Goal: Find specific page/section: Find specific page/section

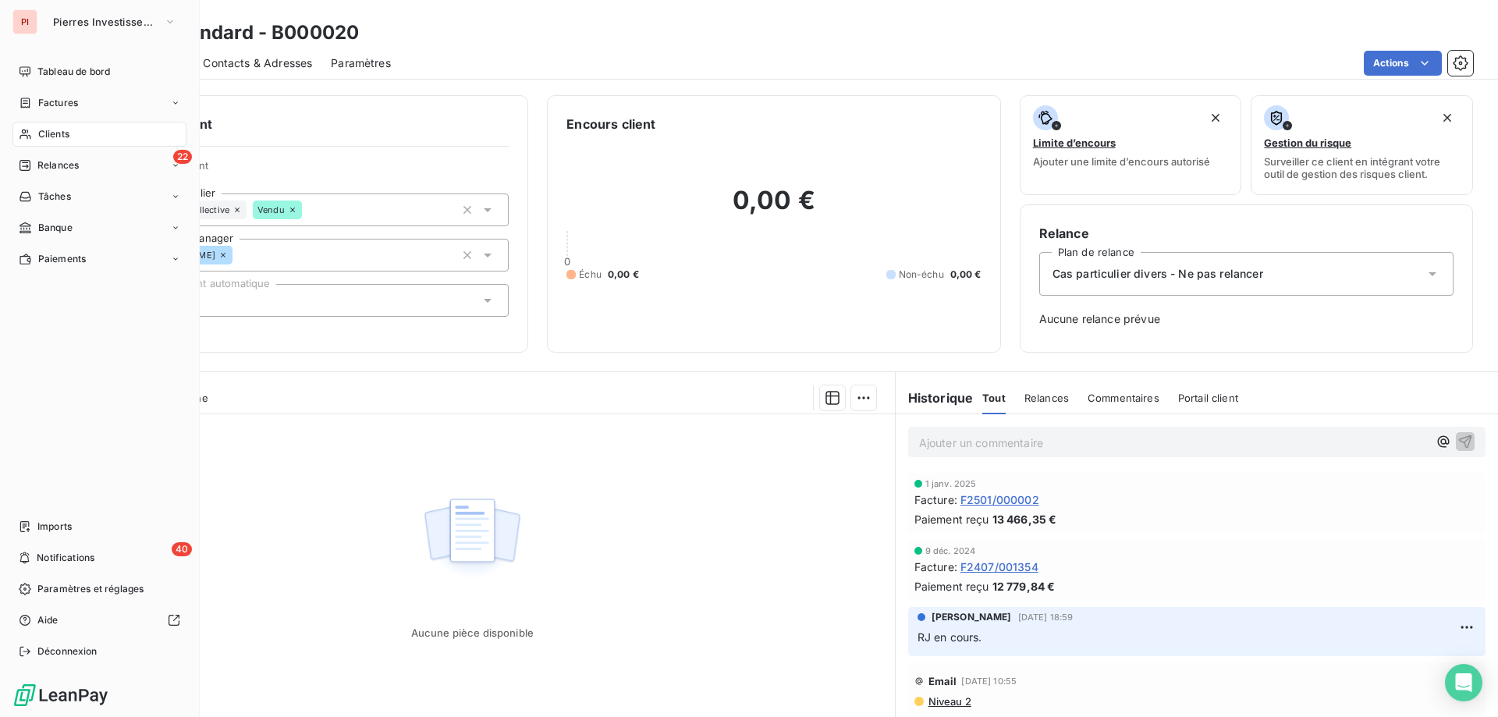
click at [101, 132] on div "Clients" at bounding box center [99, 134] width 174 height 25
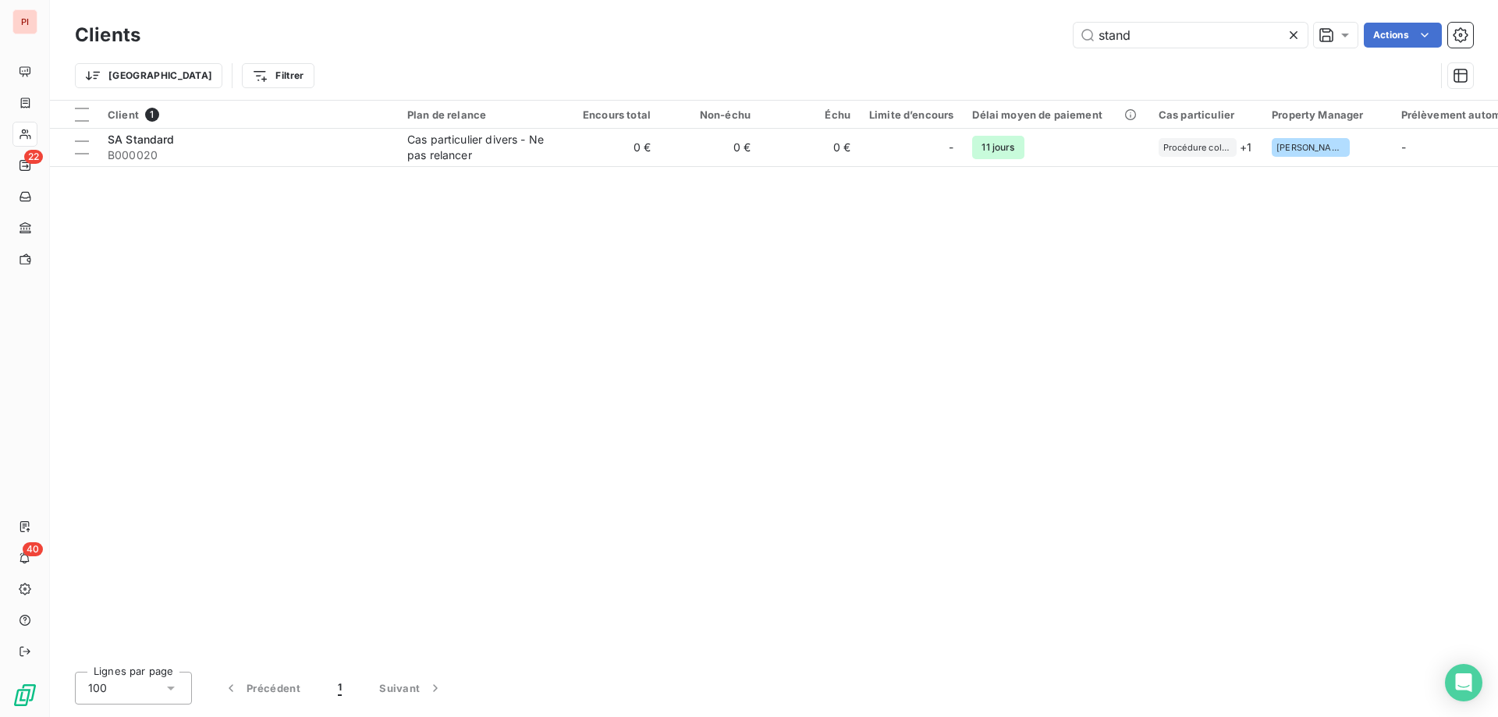
drag, startPoint x: 1171, startPoint y: 38, endPoint x: 1004, endPoint y: 33, distance: 167.1
click at [1008, 36] on div "stand Actions" at bounding box center [816, 35] width 1314 height 25
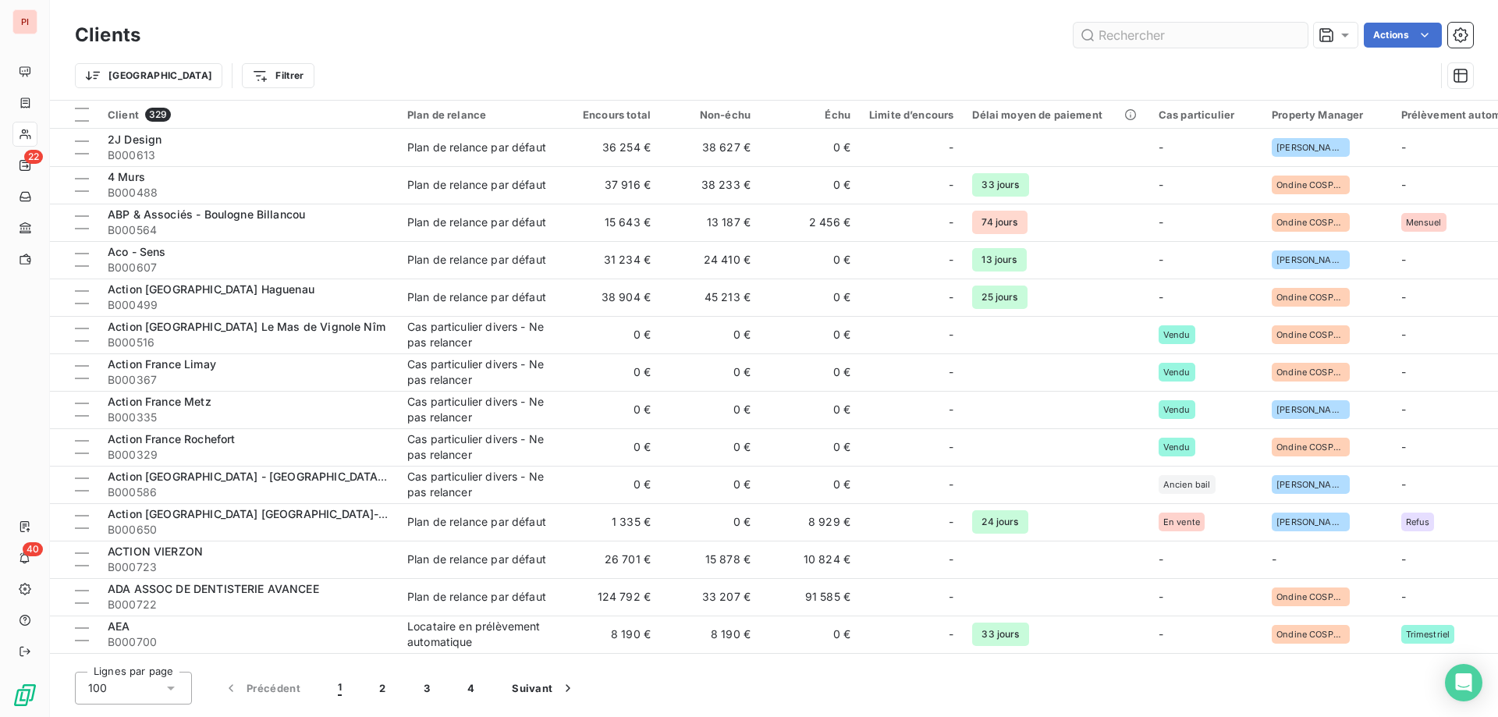
click at [1265, 34] on input "text" at bounding box center [1191, 35] width 234 height 25
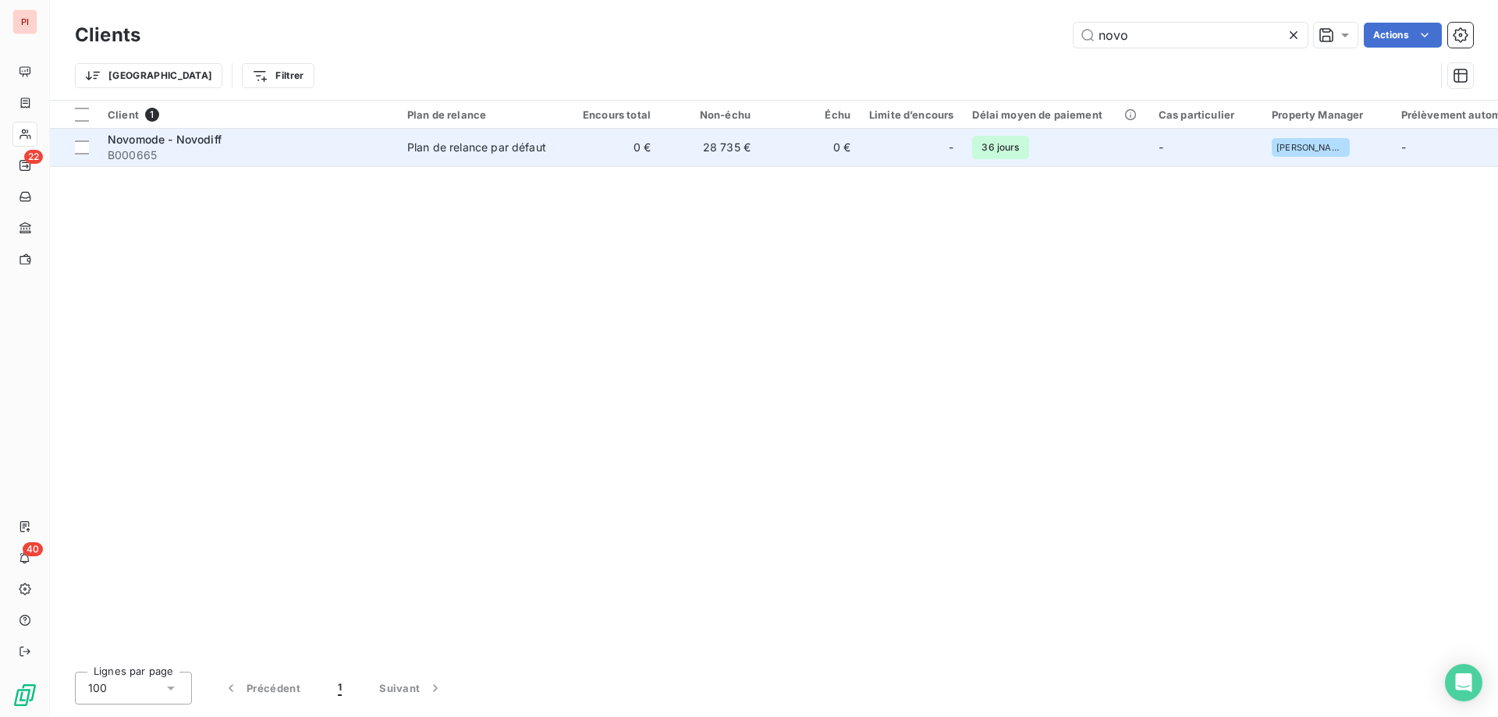
type input "novo"
click at [162, 148] on span "B000665" at bounding box center [248, 155] width 281 height 16
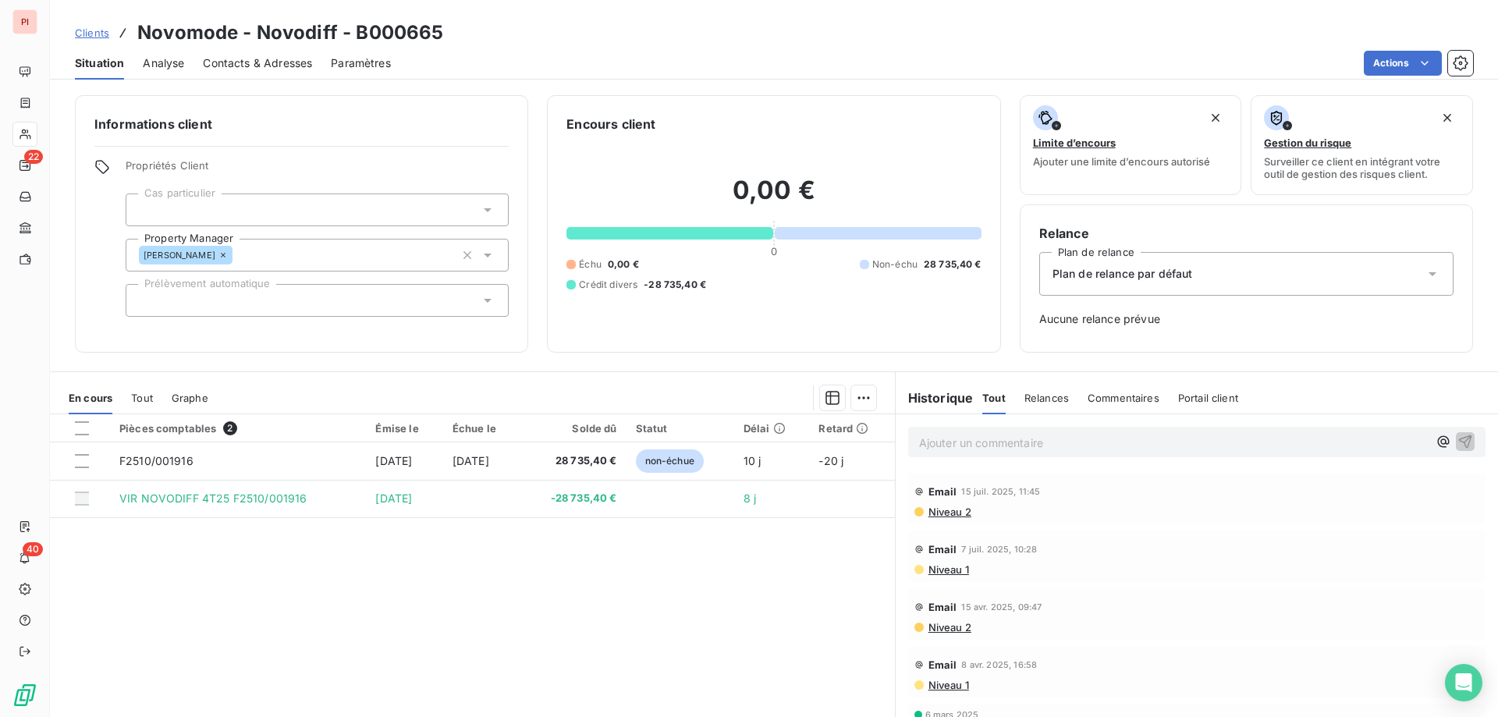
drag, startPoint x: 616, startPoint y: 218, endPoint x: 470, endPoint y: 579, distance: 389.9
click at [470, 579] on div "Pièces comptables 2 Émise le Échue le Solde dû Statut Délai Retard F2510/001916…" at bounding box center [472, 564] width 845 height 300
click at [606, 551] on div "Pièces comptables 2 Émise le Échue le Solde dû Statut Délai Retard F2510/001916…" at bounding box center [472, 564] width 845 height 300
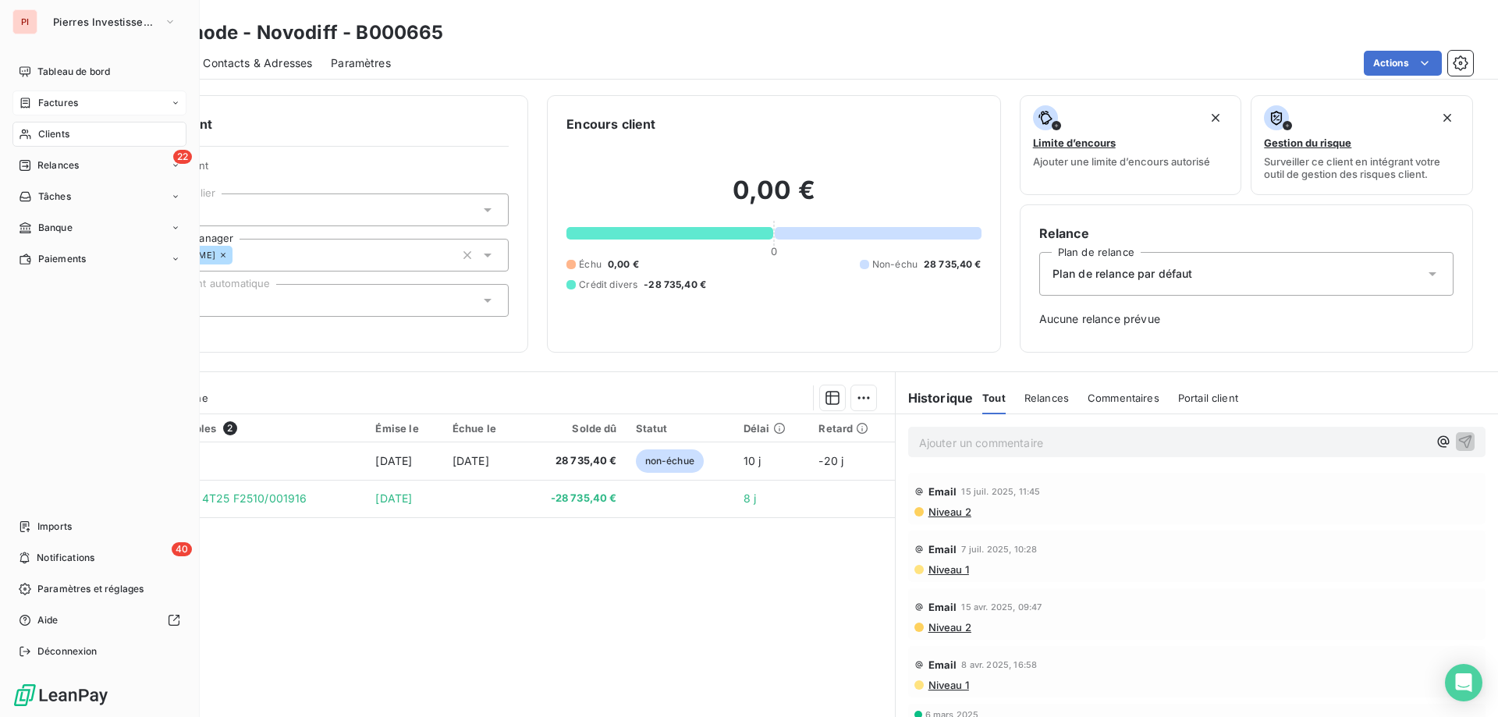
click at [87, 100] on div "Factures" at bounding box center [99, 103] width 174 height 25
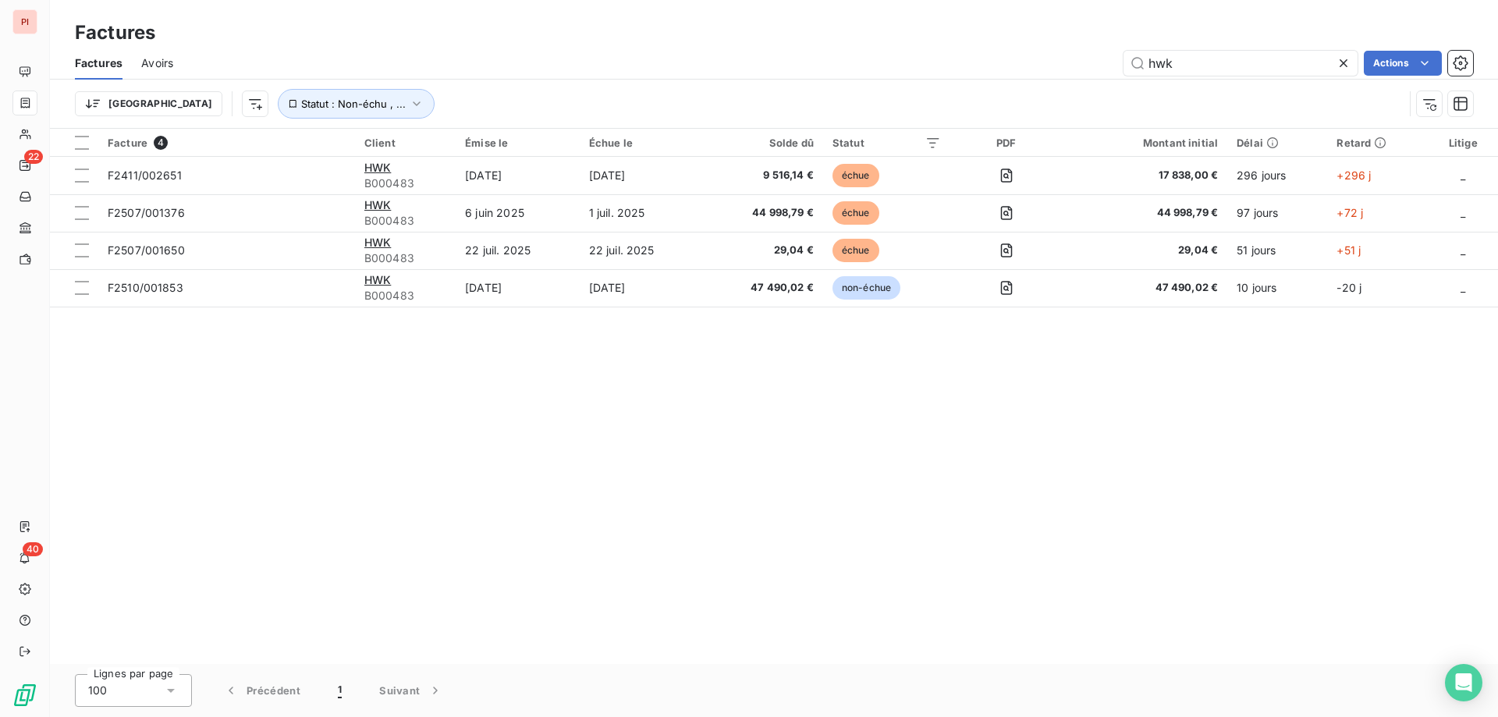
drag, startPoint x: 1205, startPoint y: 70, endPoint x: 1076, endPoint y: 65, distance: 128.9
click at [1077, 65] on div "hwk Actions" at bounding box center [832, 63] width 1281 height 25
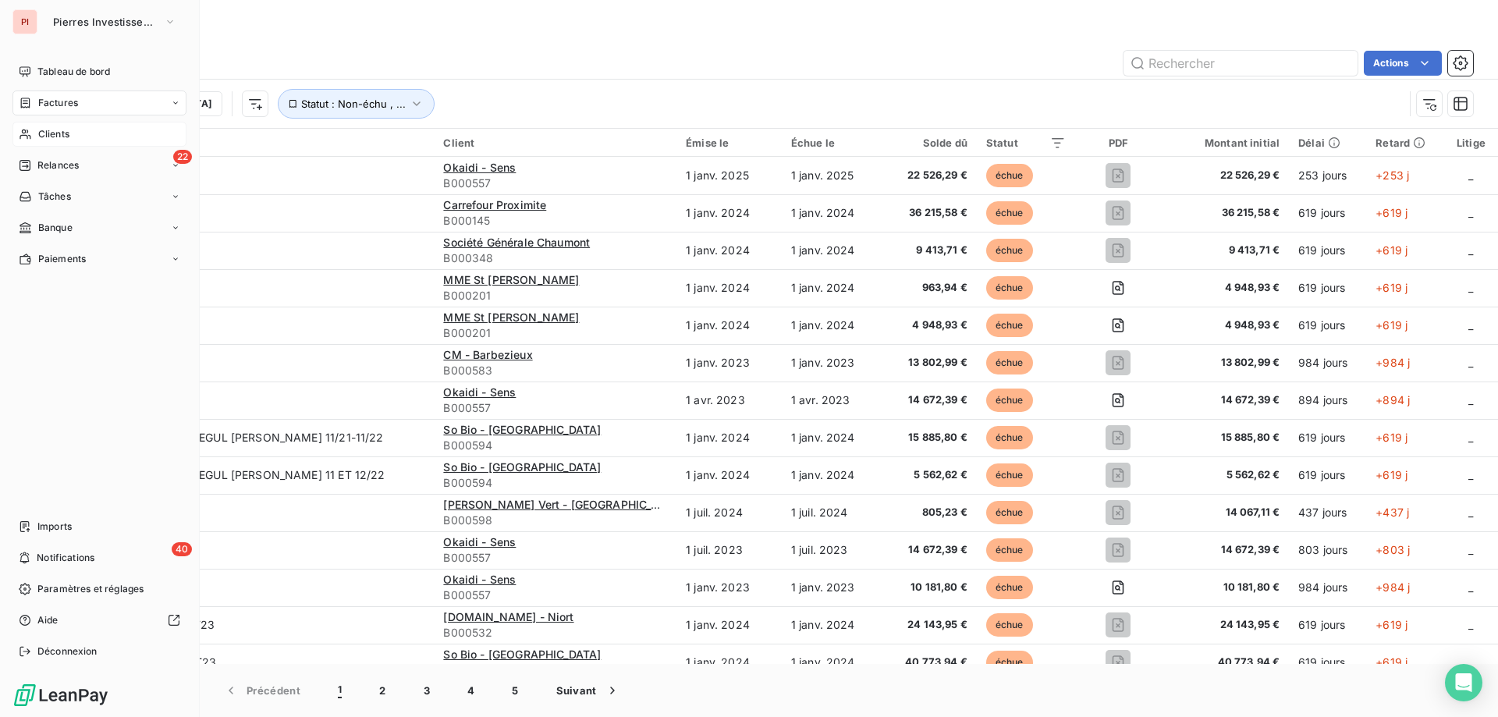
click at [55, 137] on span "Clients" at bounding box center [53, 134] width 31 height 14
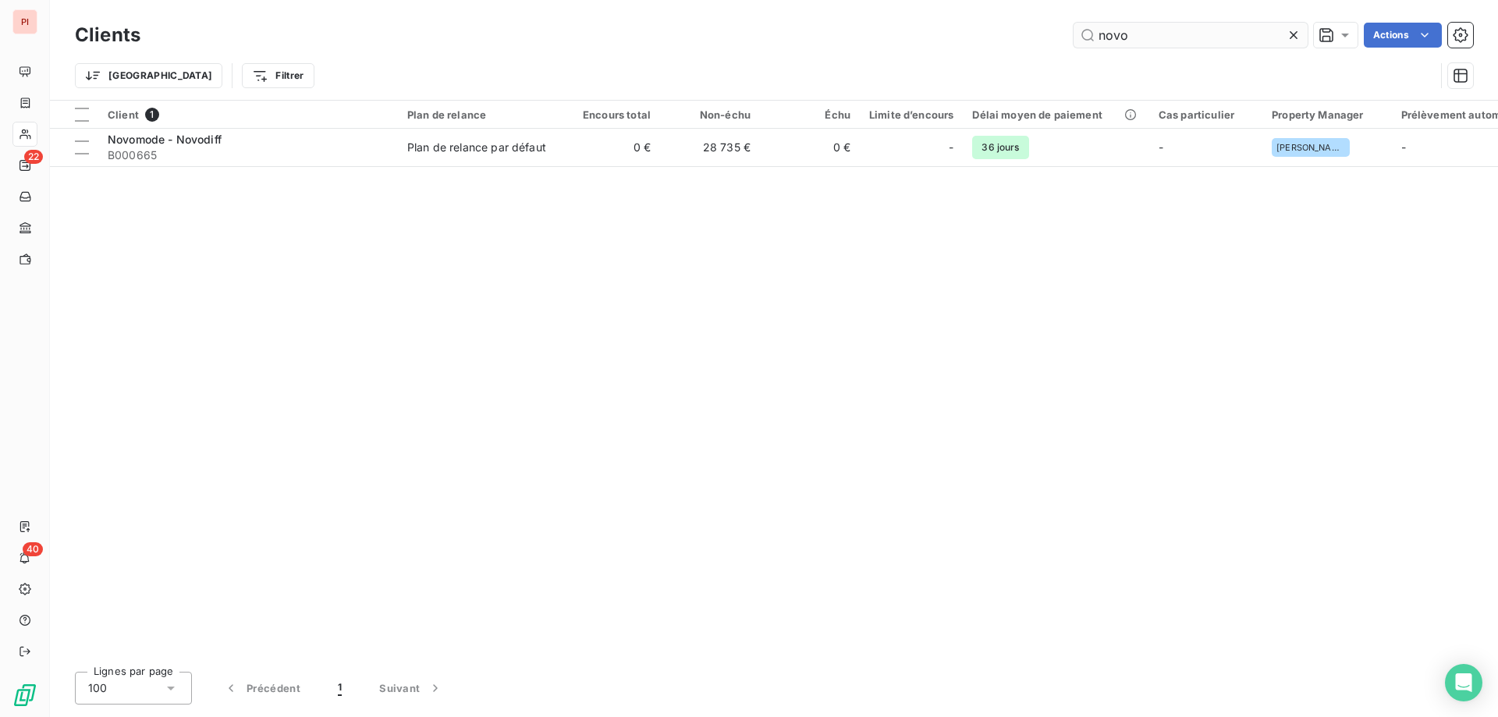
click at [1146, 39] on input "novo" at bounding box center [1191, 35] width 234 height 25
click at [1293, 41] on icon at bounding box center [1294, 35] width 16 height 16
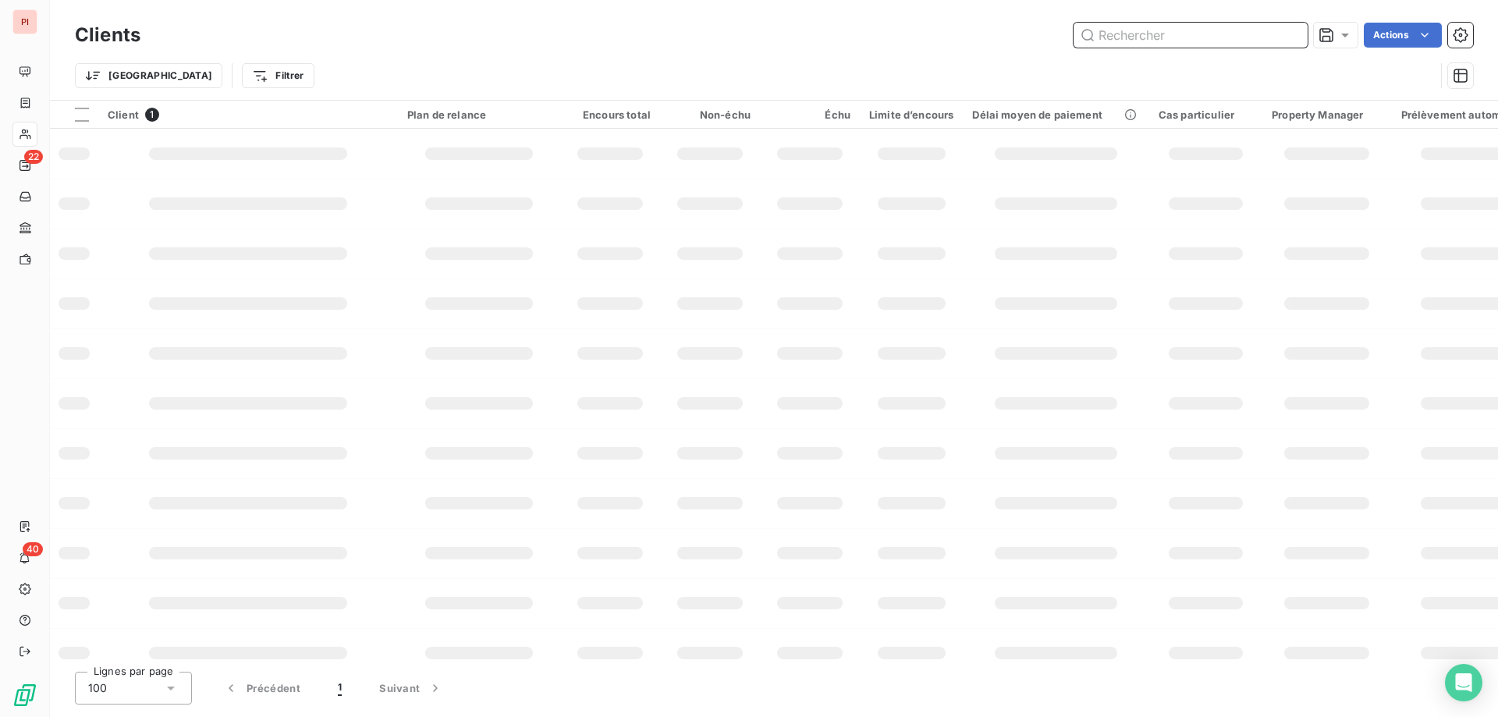
drag, startPoint x: 1173, startPoint y: 41, endPoint x: 1164, endPoint y: 42, distance: 9.4
click at [1173, 41] on input "text" at bounding box center [1191, 35] width 234 height 25
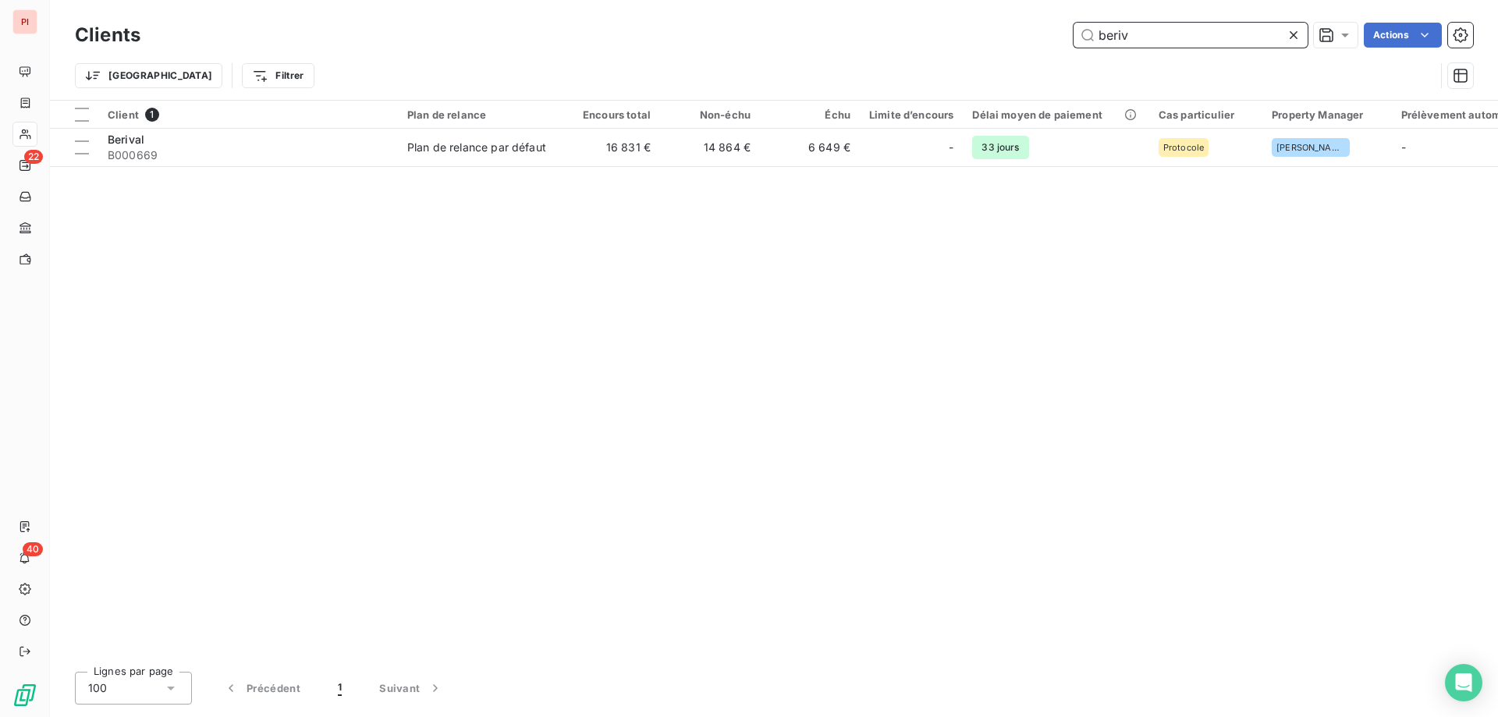
type input "beriv"
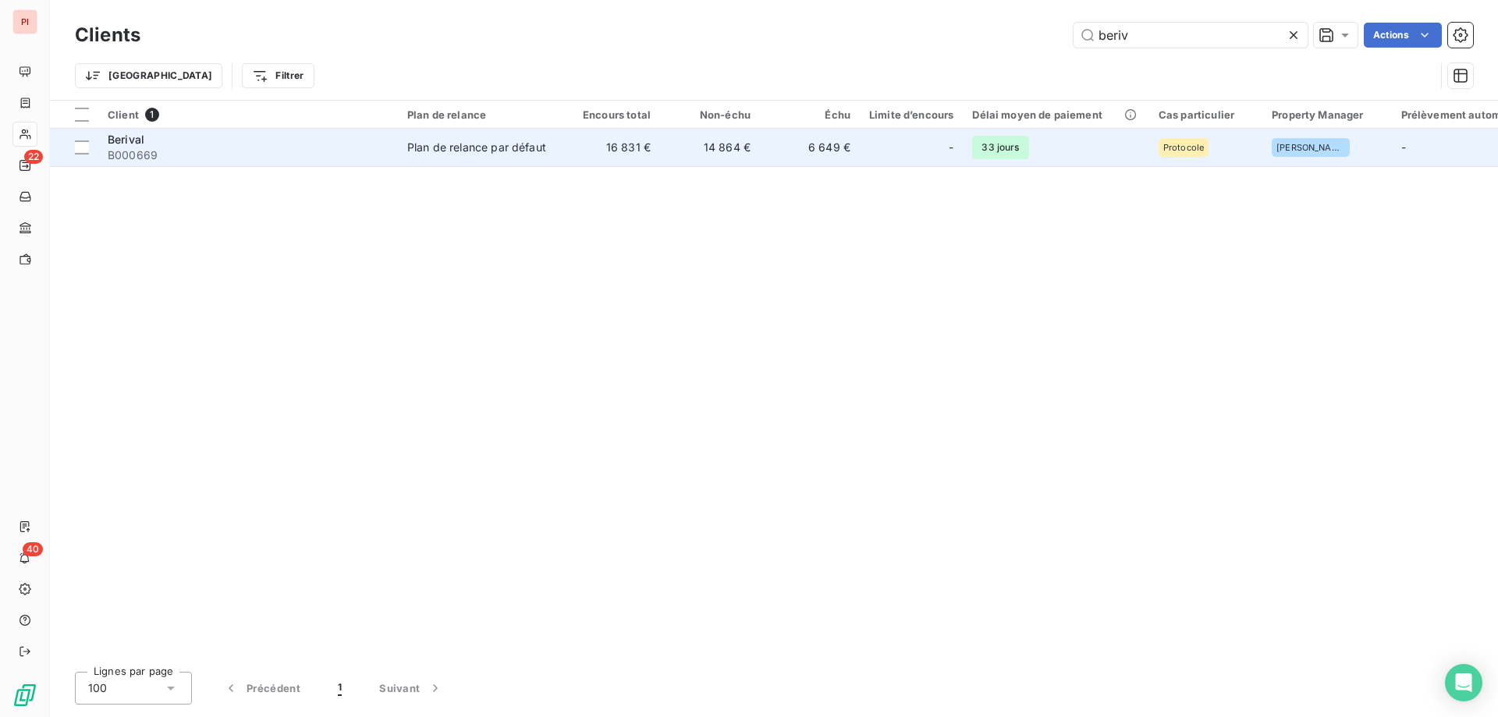
click at [955, 141] on td "-" at bounding box center [911, 147] width 103 height 37
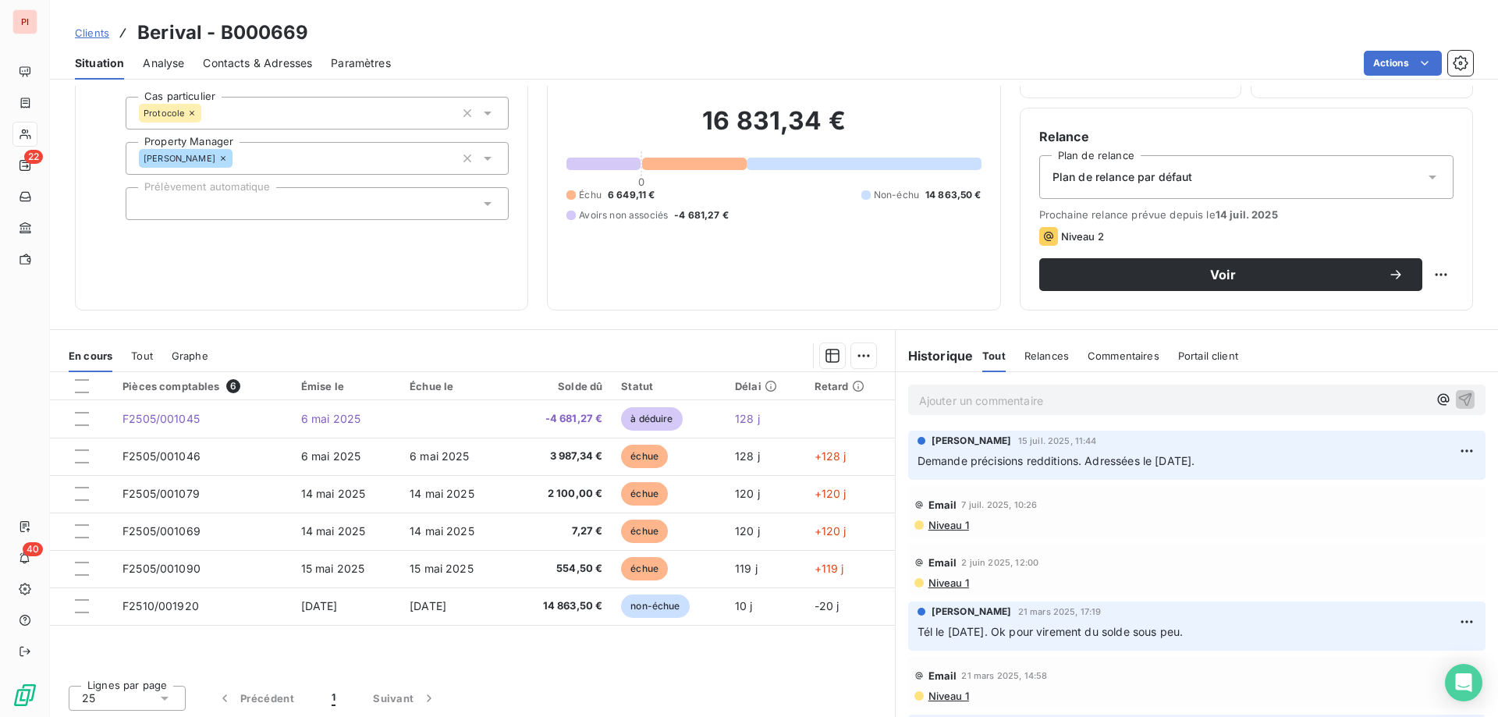
scroll to position [99, 0]
